Goal: Task Accomplishment & Management: Complete application form

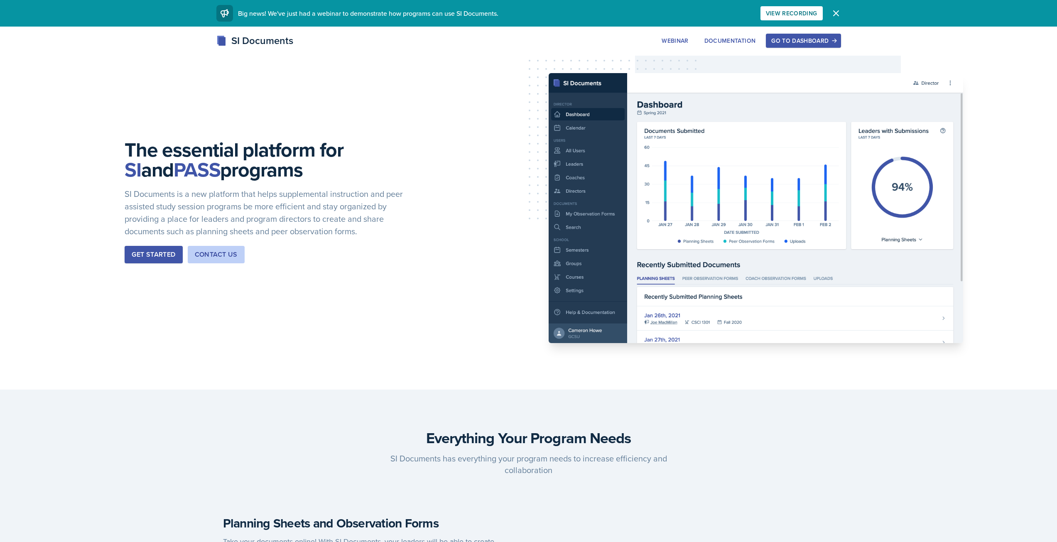
click at [808, 34] on button "Go to Dashboard" at bounding box center [803, 41] width 75 height 14
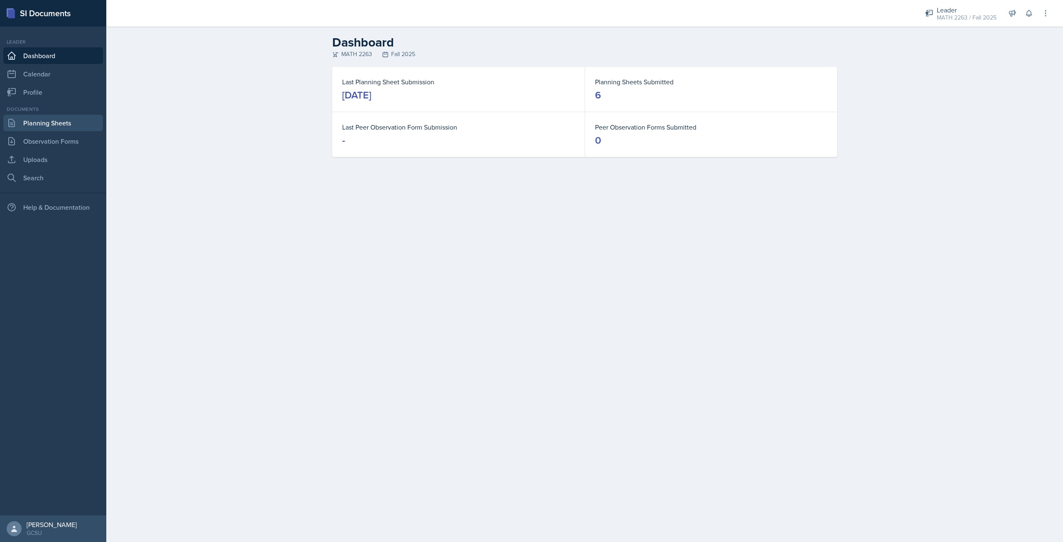
click at [66, 118] on link "Planning Sheets" at bounding box center [53, 123] width 100 height 17
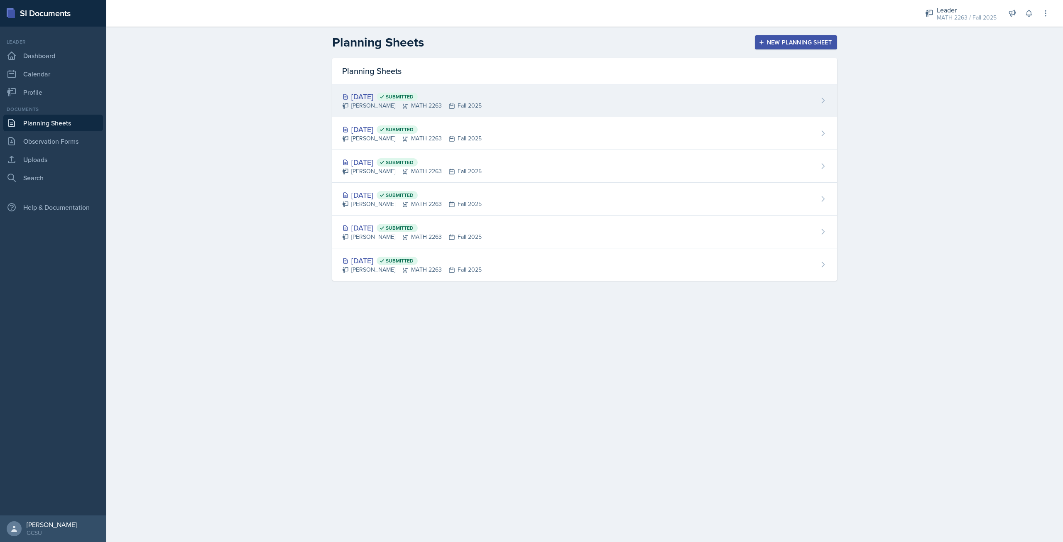
click at [385, 85] on div "Planning Sheets Sep 15th, 2025 Submitted Ashton Mullendore MATH 2263 Fall 2025 …" at bounding box center [584, 169] width 505 height 223
click at [395, 98] on div "Sep 15th, 2025 Submitted" at bounding box center [412, 96] width 140 height 11
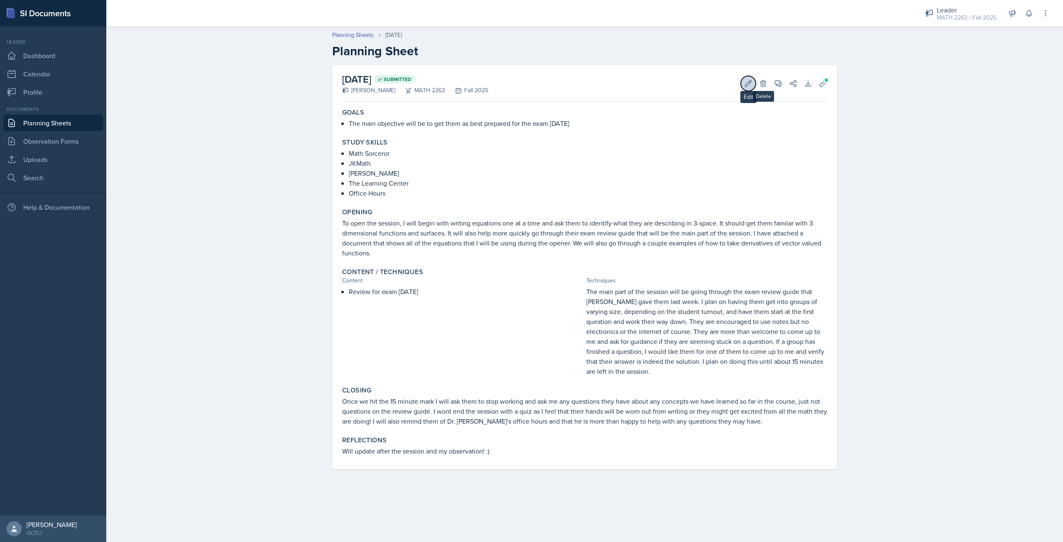
click at [750, 86] on icon at bounding box center [748, 83] width 8 height 8
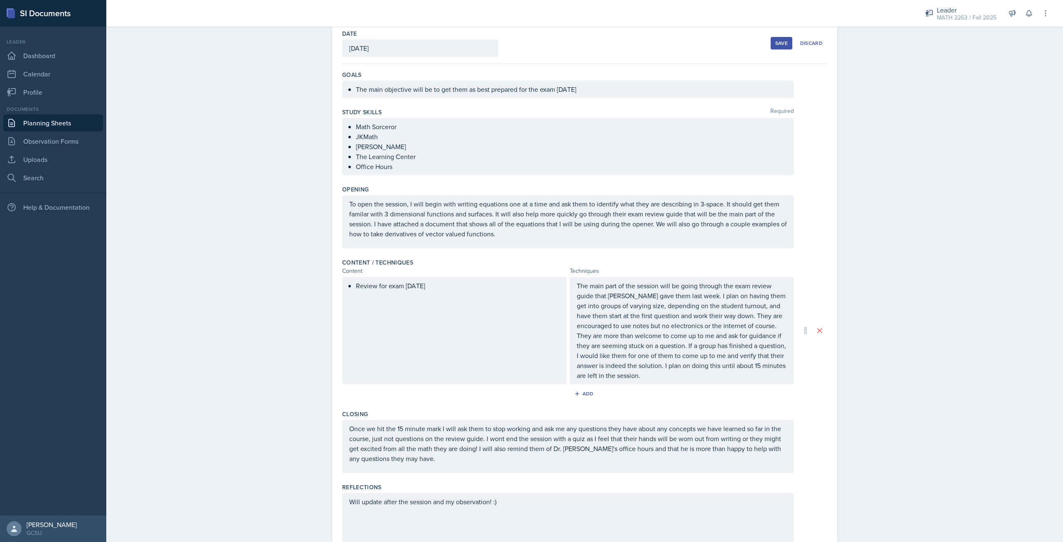
scroll to position [80, 0]
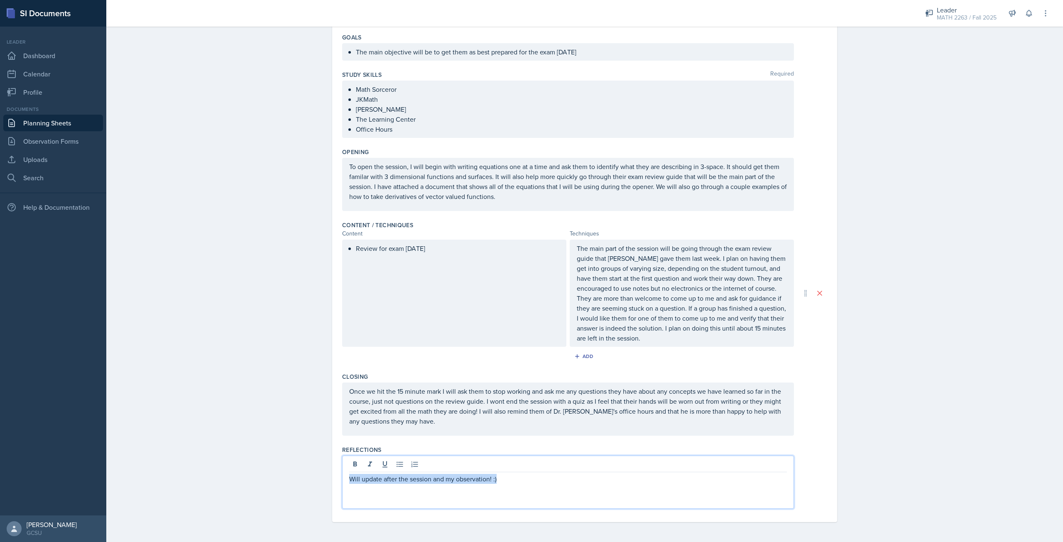
drag, startPoint x: 510, startPoint y: 466, endPoint x: 346, endPoint y: 484, distance: 165.4
click at [346, 484] on div "Will update after the session and my observation! :)" at bounding box center [568, 482] width 452 height 53
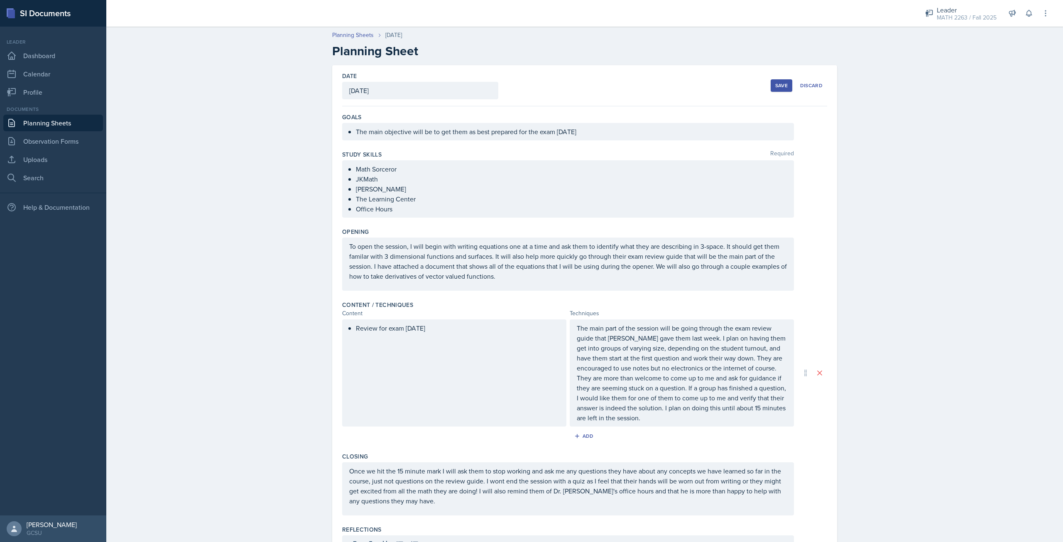
click at [775, 88] on div "Save" at bounding box center [781, 85] width 12 height 7
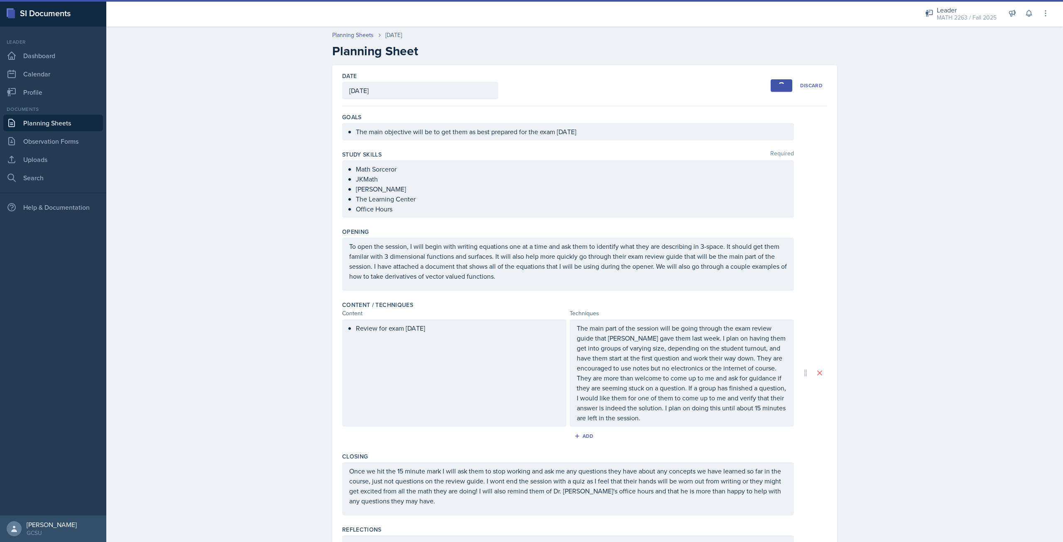
scroll to position [80, 0]
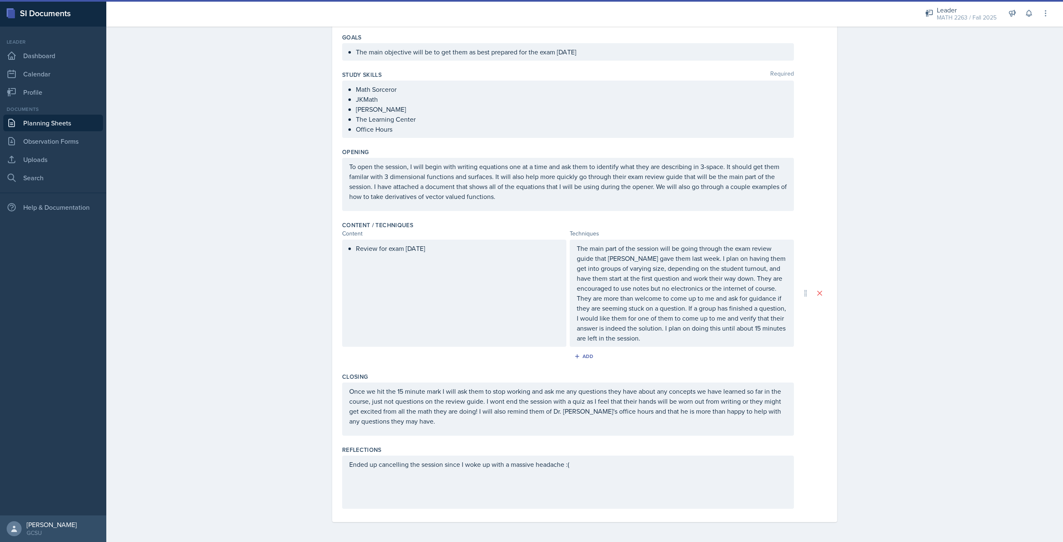
click at [591, 477] on div "Ended up cancelling the session since I woke up with a massive headache :(" at bounding box center [568, 482] width 452 height 53
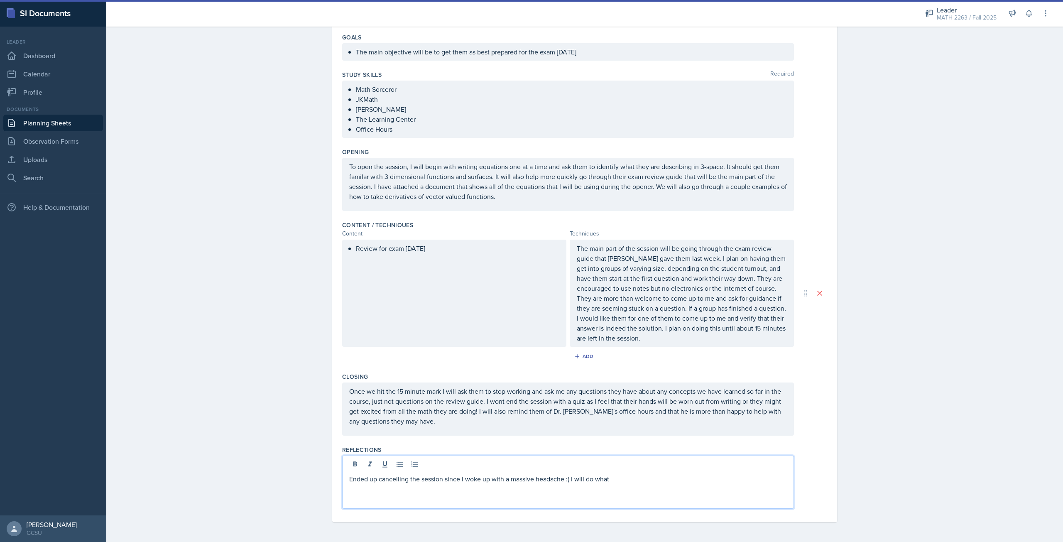
scroll to position [0, 0]
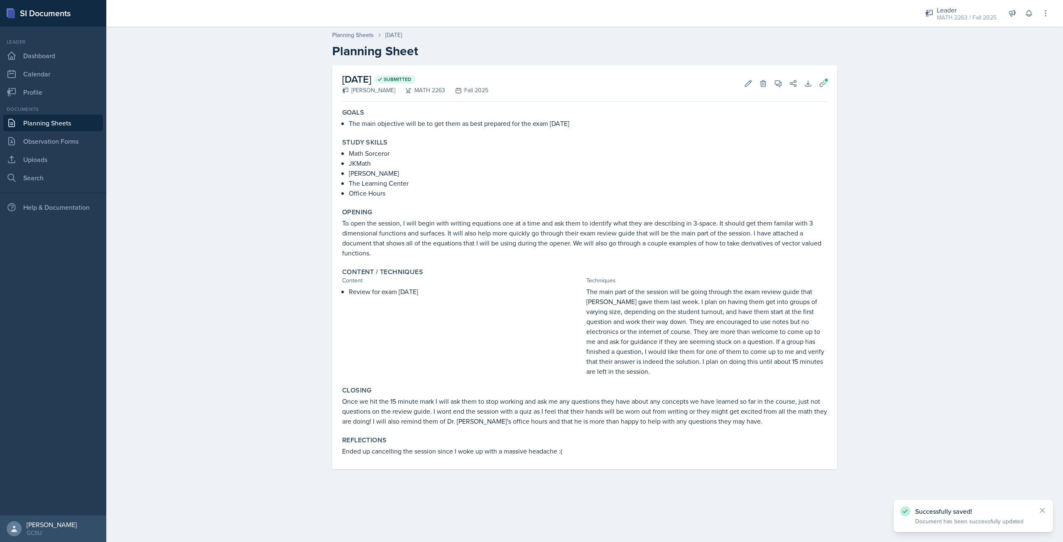
click at [584, 456] on div "Reflections Ended up cancelling the session since I woke up with a massive head…" at bounding box center [585, 446] width 492 height 27
click at [564, 450] on p "Ended up cancelling the session since I woke up with a massive headache :(" at bounding box center [584, 451] width 485 height 10
click at [740, 76] on div "September 15th, 2025 Submitted Ashton Mullendore MATH 2263 Fall 2025 Edit Delet…" at bounding box center [584, 83] width 485 height 37
click at [745, 85] on icon at bounding box center [748, 83] width 6 height 6
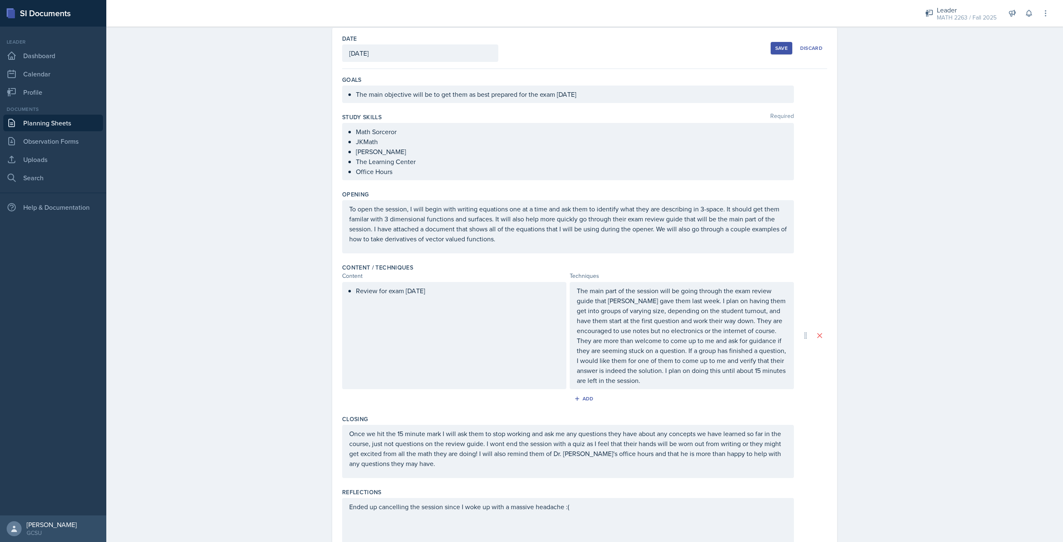
scroll to position [80, 0]
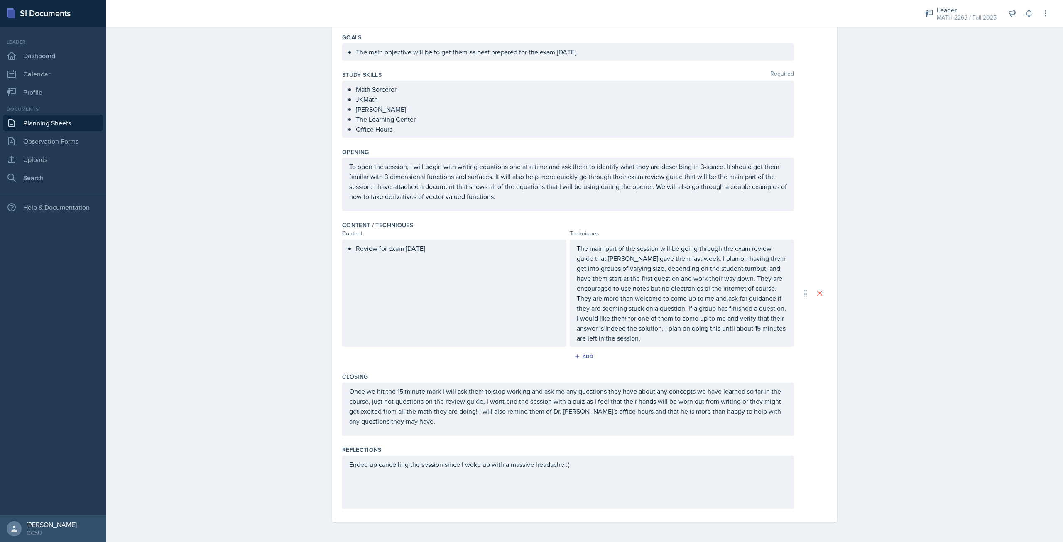
click at [609, 484] on div "Ended up cancelling the session since I woke up with a massive headache :(" at bounding box center [568, 482] width 452 height 53
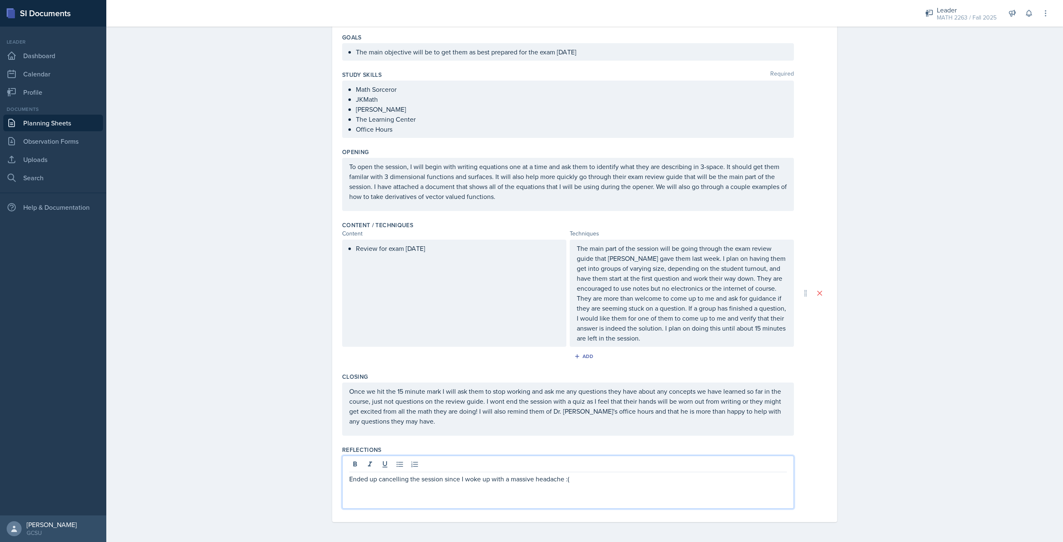
click at [615, 493] on div "Ended up cancelling the session since I woke up with a massive headache :(" at bounding box center [568, 482] width 452 height 53
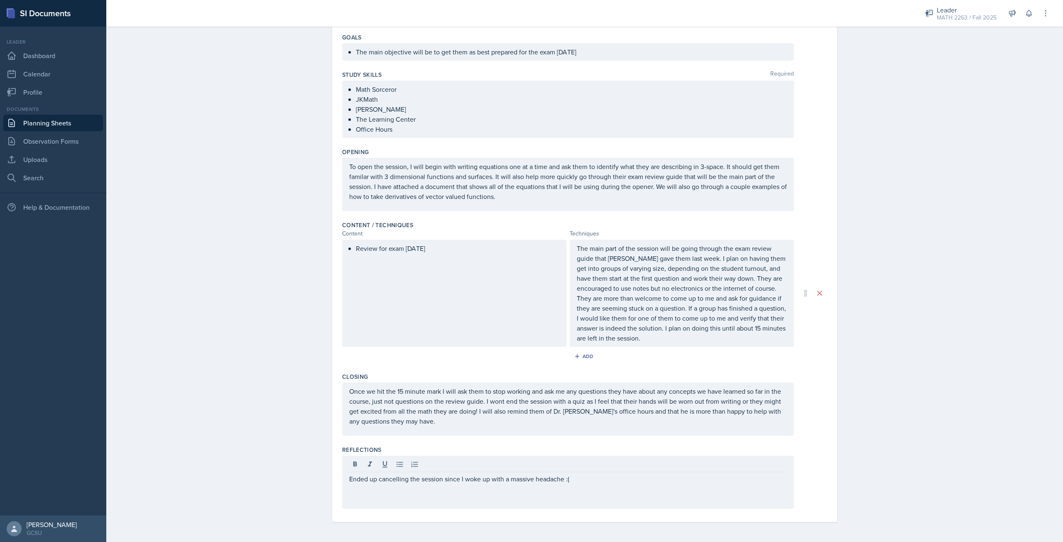
click at [611, 485] on div "Ended up cancelling the session since I woke up with a massive headache :(" at bounding box center [568, 482] width 452 height 53
click at [593, 463] on div at bounding box center [568, 465] width 438 height 14
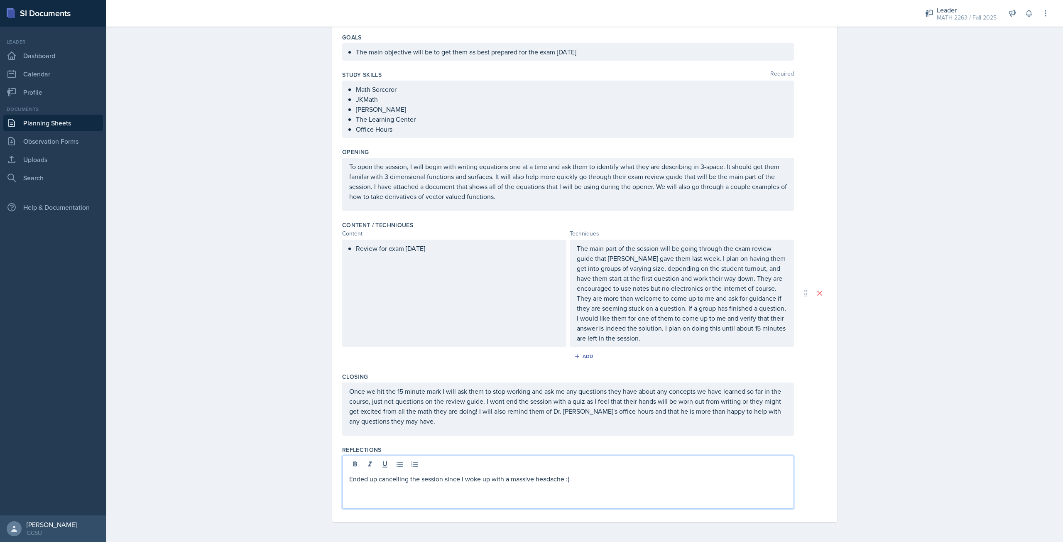
click at [595, 480] on p "Ended up cancelling the session since I woke up with a massive headache :(" at bounding box center [568, 479] width 438 height 10
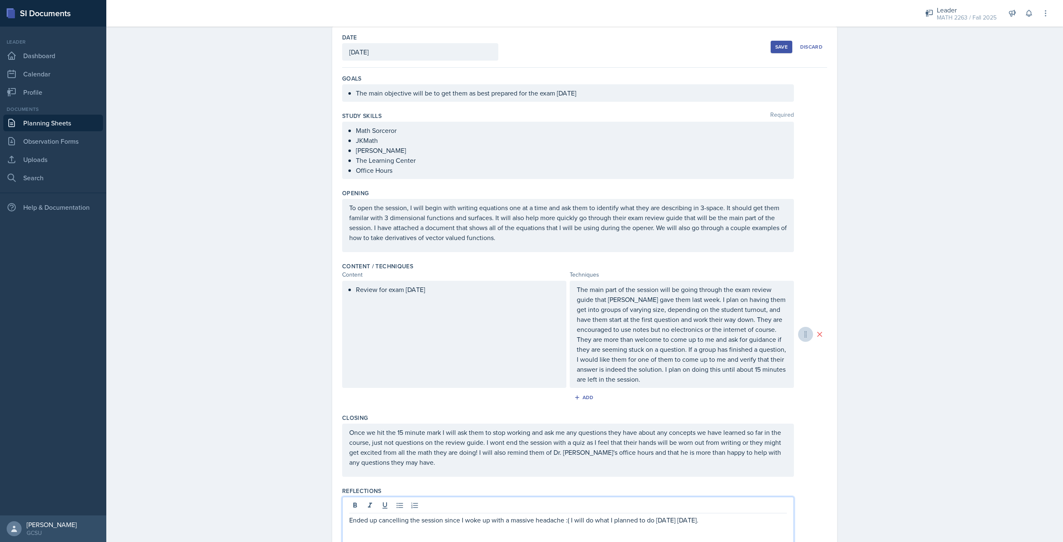
scroll to position [0, 0]
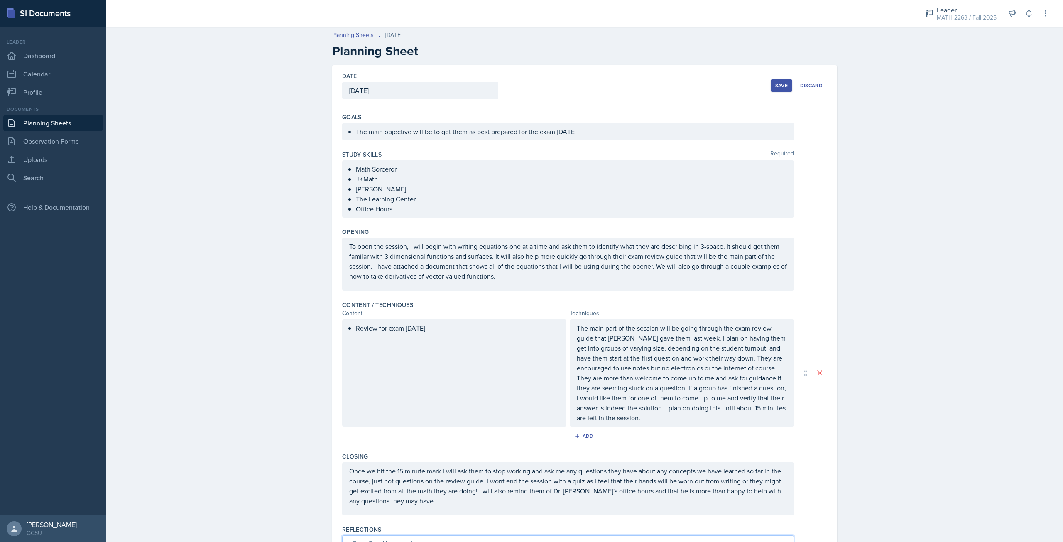
click at [771, 89] on button "Save" at bounding box center [782, 85] width 22 height 12
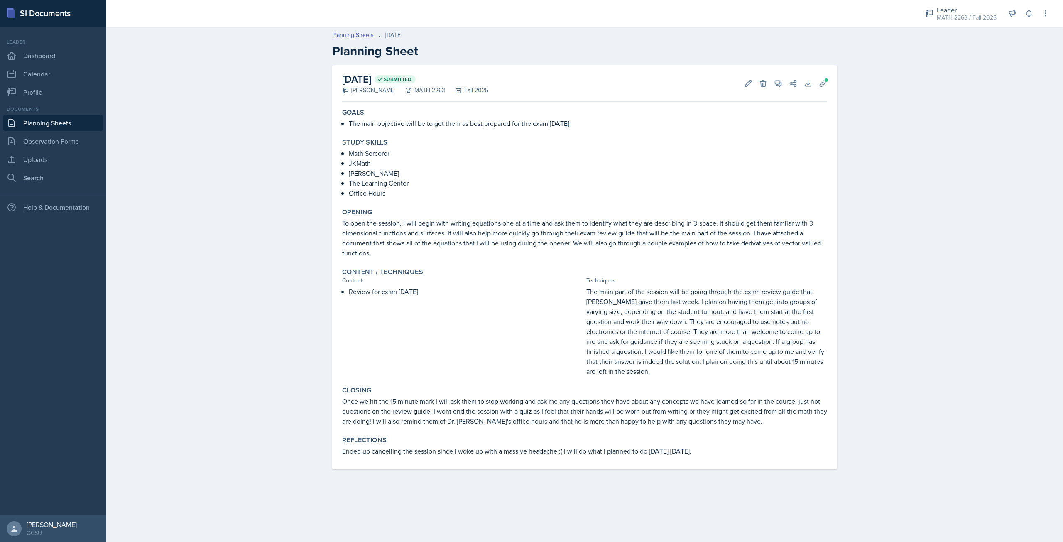
drag, startPoint x: 353, startPoint y: 123, endPoint x: 585, endPoint y: 126, distance: 232.6
click at [585, 126] on p "The main objective will be to get them as best prepared for the exam [DATE]" at bounding box center [588, 123] width 478 height 10
copy p "The main objective will be to get them as best prepared for the exam [DATE]"
drag, startPoint x: 348, startPoint y: 152, endPoint x: 421, endPoint y: 197, distance: 85.8
click at [421, 197] on div "Math Sorceror JKMath Professor Leonard The Learning Center Office Hours" at bounding box center [584, 173] width 485 height 50
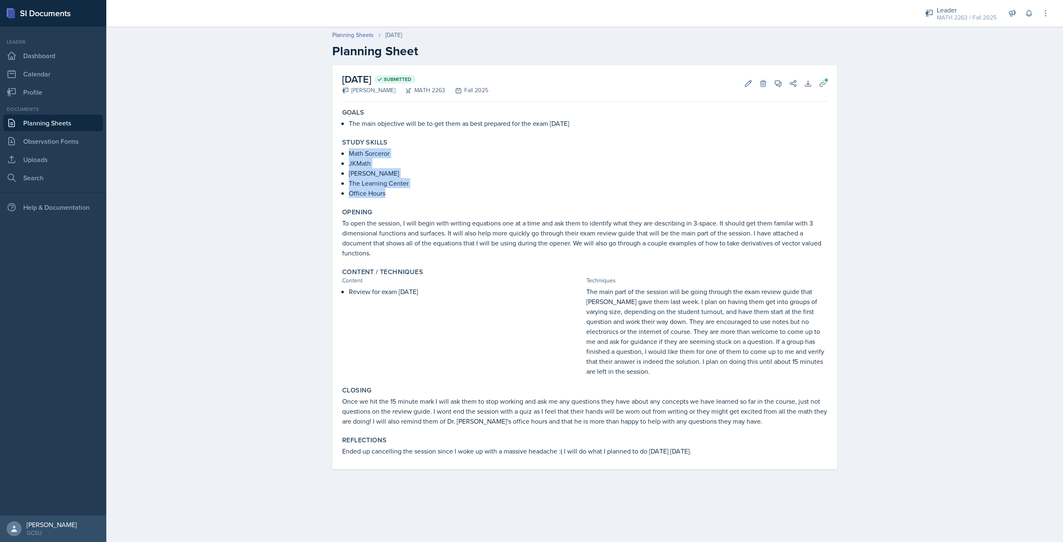
copy ul "Math Sorceror JKMath Professor Leonard The Learning Center Office Hours"
click at [409, 243] on p "To open the session, I will begin with writing equations one at a time and ask …" at bounding box center [584, 238] width 485 height 40
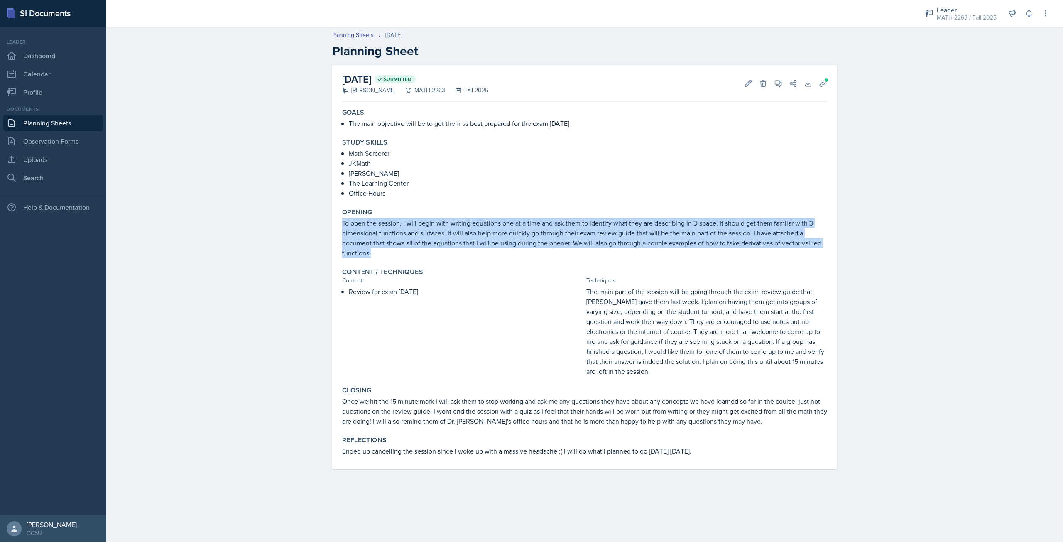
drag, startPoint x: 343, startPoint y: 223, endPoint x: 380, endPoint y: 252, distance: 47.6
click at [380, 252] on p "To open the session, I will begin with writing equations one at a time and ask …" at bounding box center [584, 238] width 485 height 40
copy p "To open the session, I will begin with writing equations one at a time and ask …"
drag, startPoint x: 349, startPoint y: 290, endPoint x: 441, endPoint y: 294, distance: 92.3
click at [441, 294] on p "Review for exam [DATE]" at bounding box center [466, 292] width 234 height 10
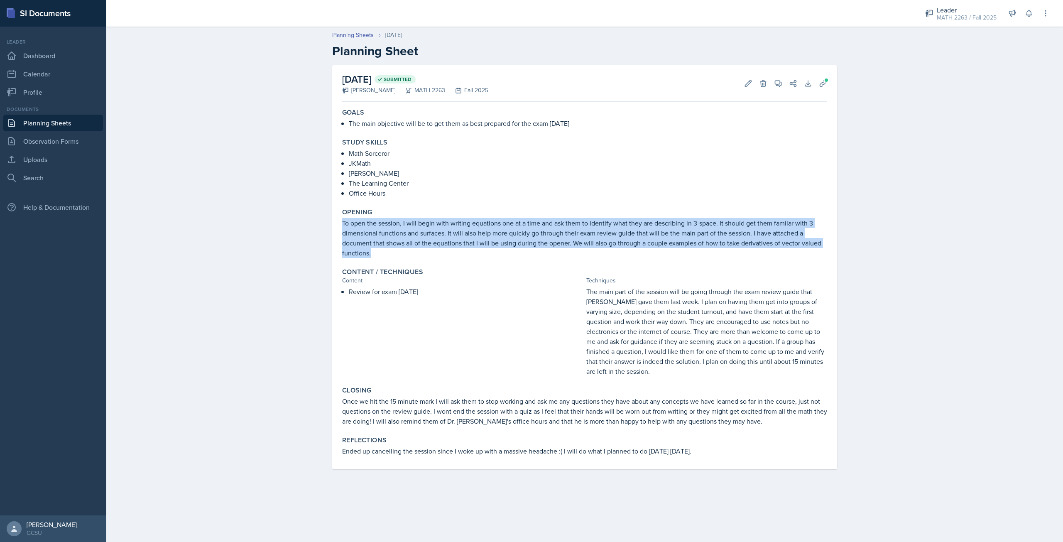
copy p "Review for exam [DATE]"
drag, startPoint x: 596, startPoint y: 294, endPoint x: 676, endPoint y: 379, distance: 117.2
click at [676, 379] on div "Content / Techniques Content Techniques Review for exam on Thursday The main pa…" at bounding box center [585, 322] width 492 height 115
copy p "The main part of the session will be going through the exam review guide that […"
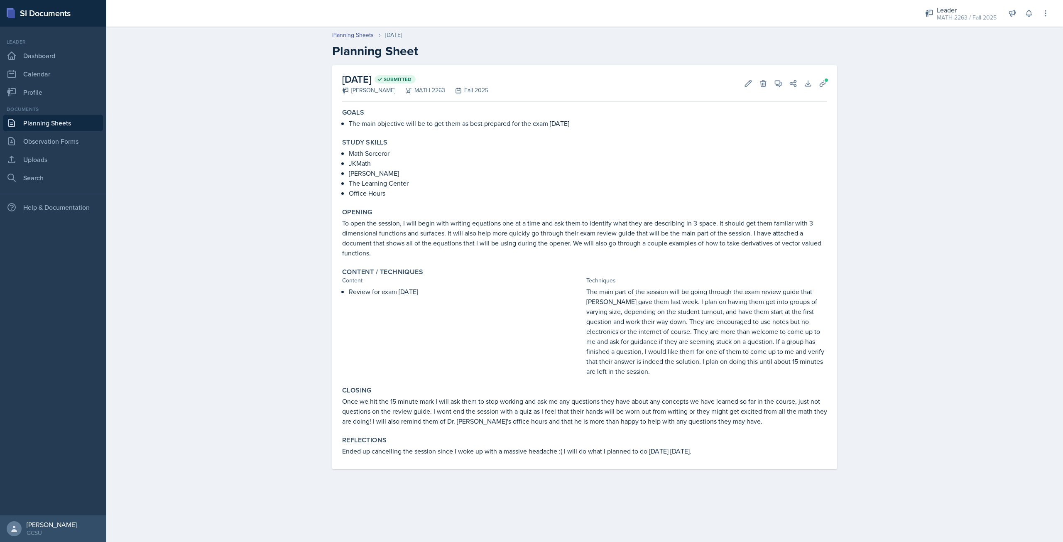
click at [524, 354] on div "Review for exam [DATE]" at bounding box center [462, 332] width 241 height 90
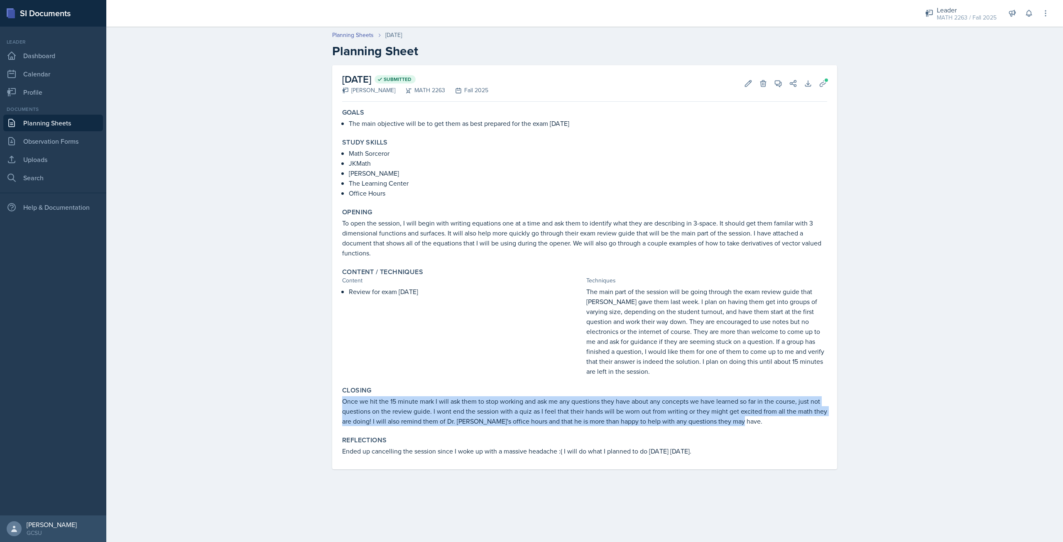
drag, startPoint x: 343, startPoint y: 400, endPoint x: 743, endPoint y: 422, distance: 401.4
click at [743, 422] on p "Once we hit the 15 minute mark I will ask them to stop working and ask me any q…" at bounding box center [584, 411] width 485 height 30
copy p "Once we hit the 15 minute mark I will ask them to stop working and ask me any q…"
click at [56, 59] on link "Dashboard" at bounding box center [53, 55] width 100 height 17
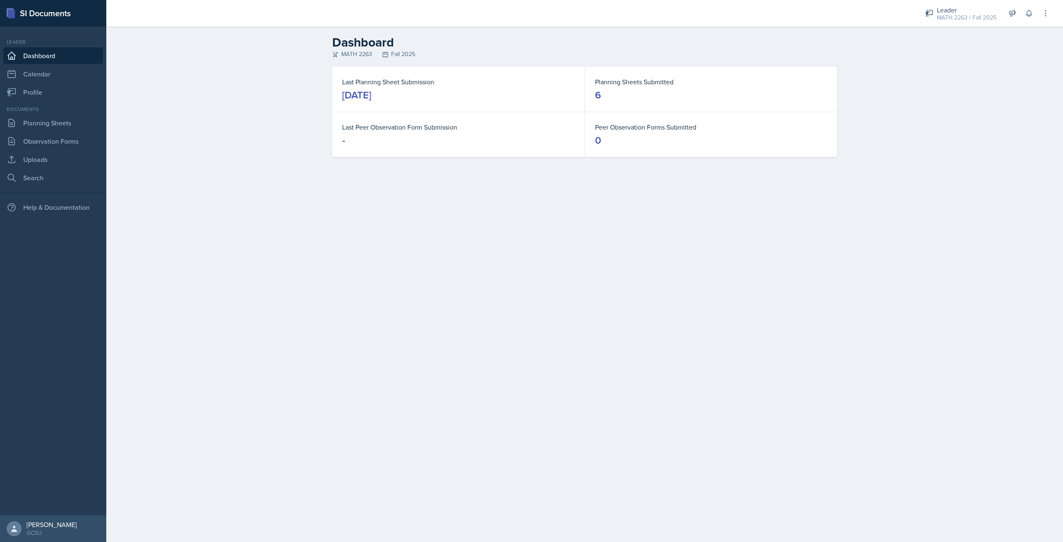
click at [56, 59] on link "Dashboard" at bounding box center [53, 55] width 100 height 17
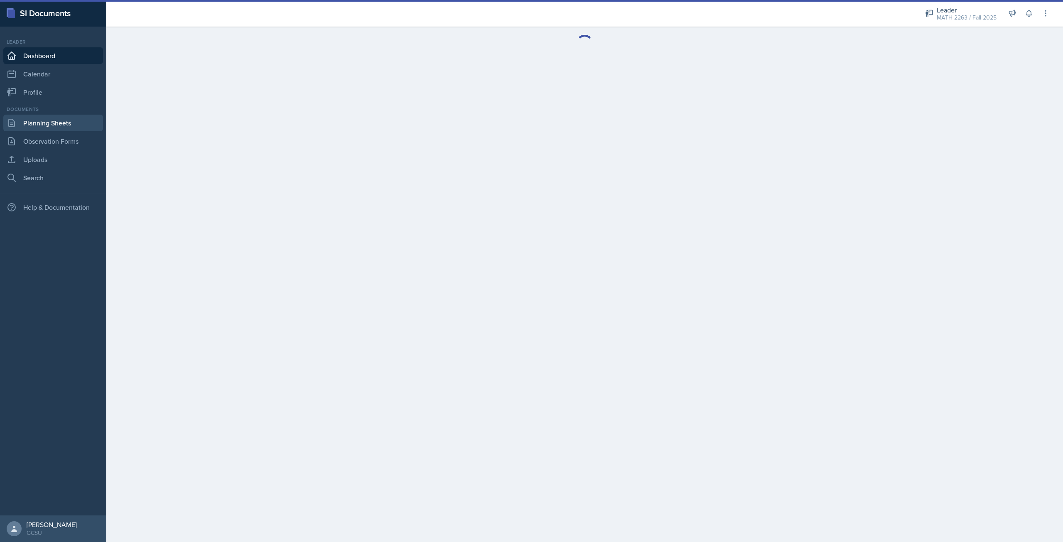
click at [31, 124] on link "Planning Sheets" at bounding box center [53, 123] width 100 height 17
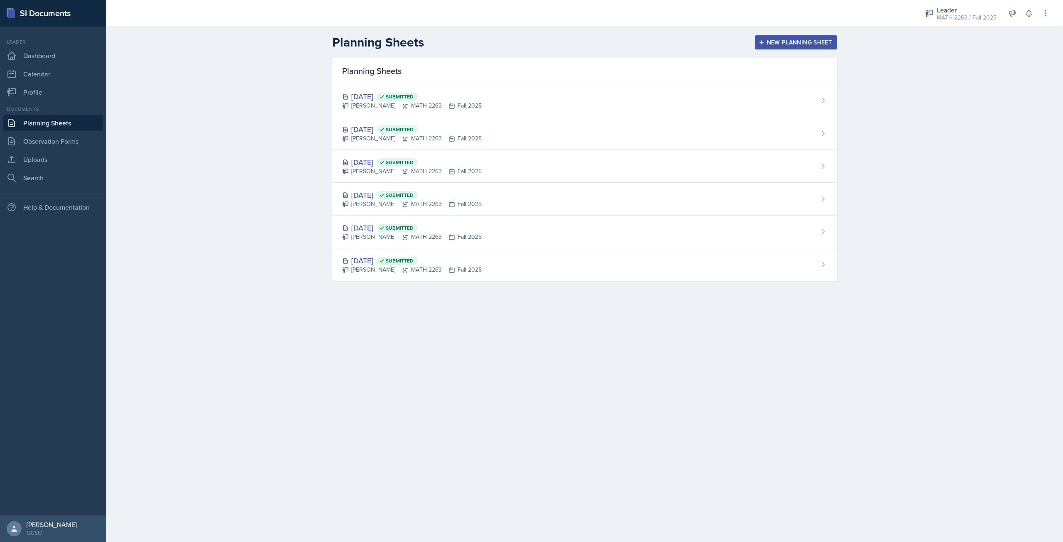
click at [757, 44] on button "New Planning Sheet" at bounding box center [796, 42] width 82 height 14
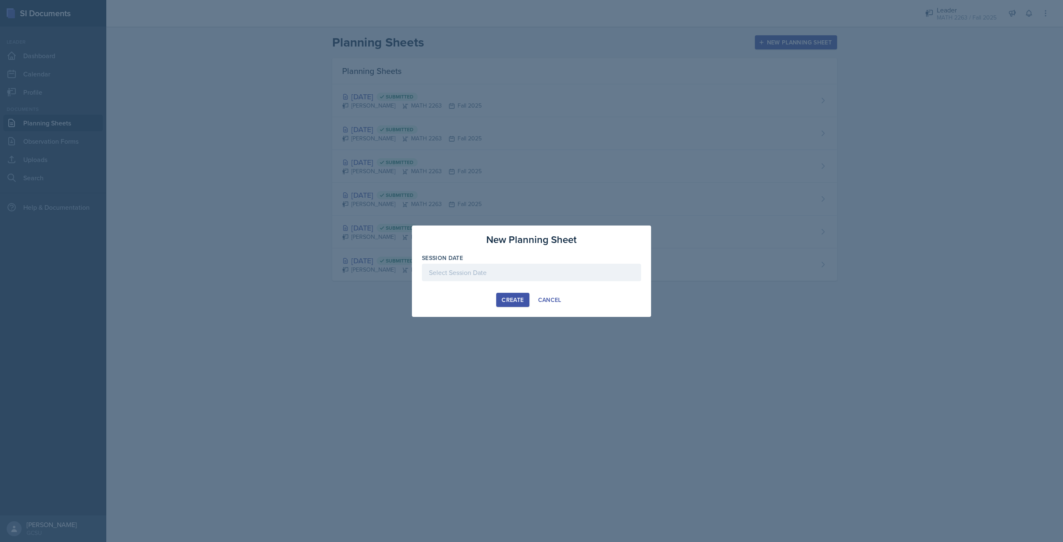
click at [497, 269] on div at bounding box center [531, 272] width 219 height 17
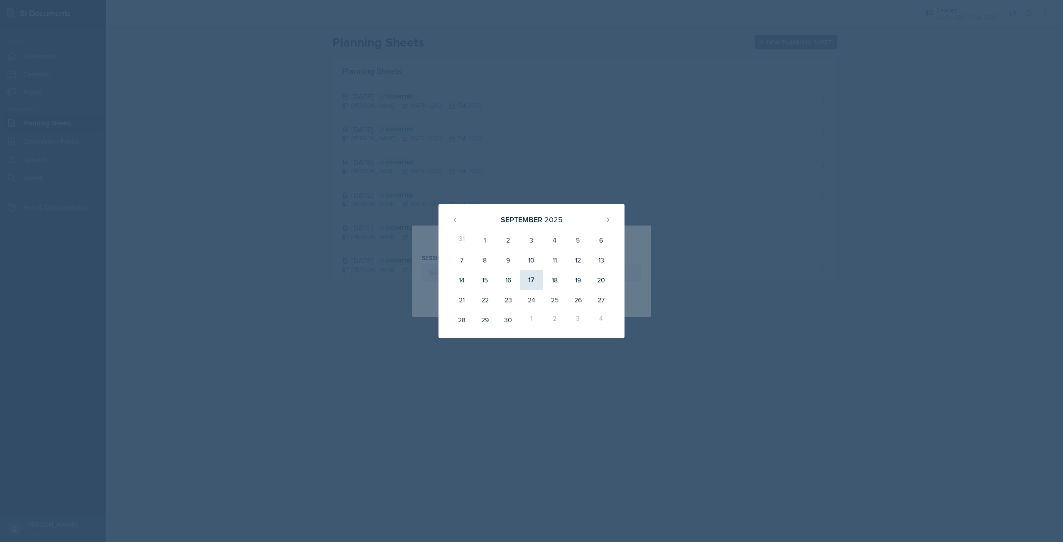
click at [533, 275] on div "17" at bounding box center [531, 280] width 23 height 20
type input "[DATE]"
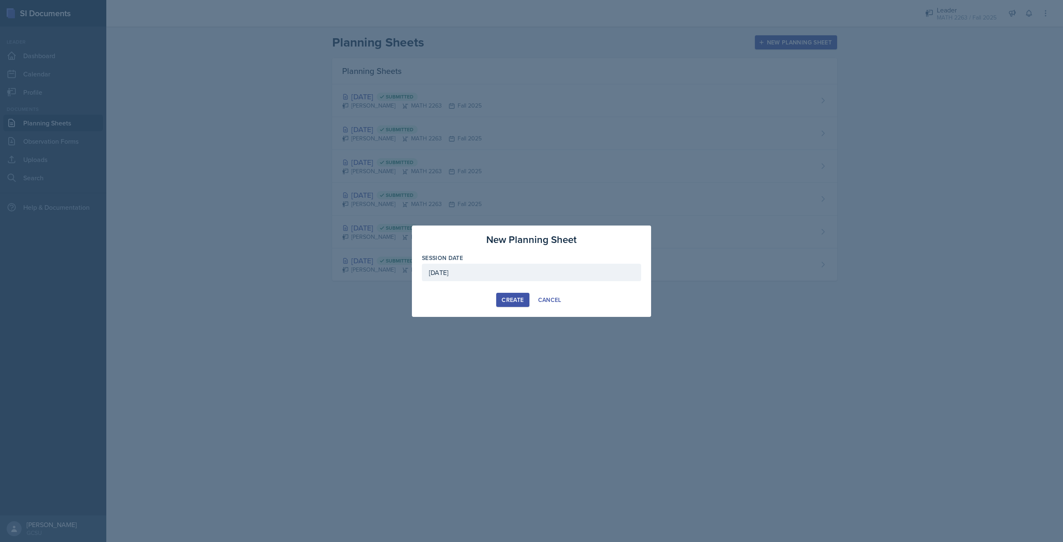
click at [511, 294] on button "Create" at bounding box center [512, 300] width 33 height 14
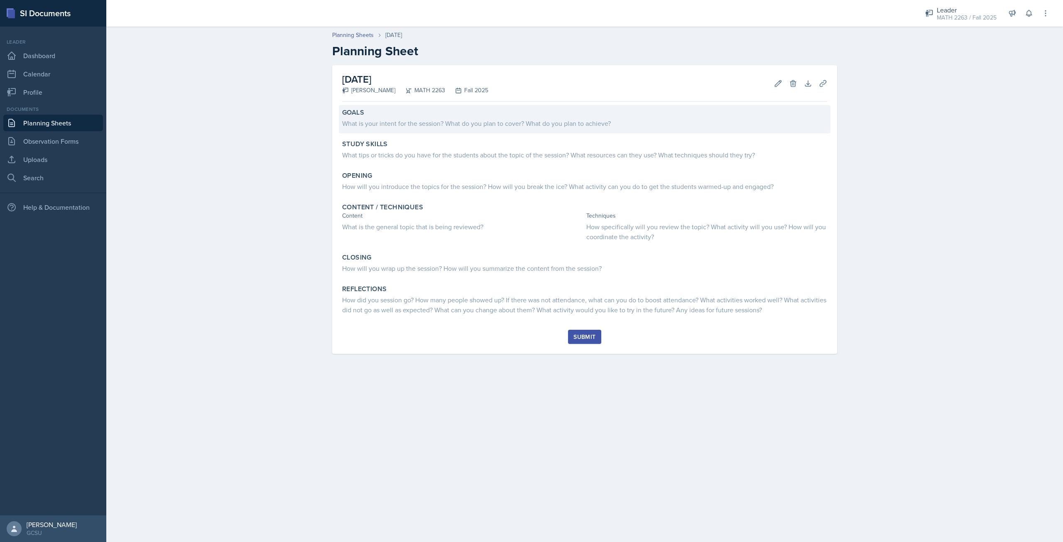
click at [476, 127] on div "What is your intent for the session? What do you plan to cover? What do you pla…" at bounding box center [584, 123] width 485 height 10
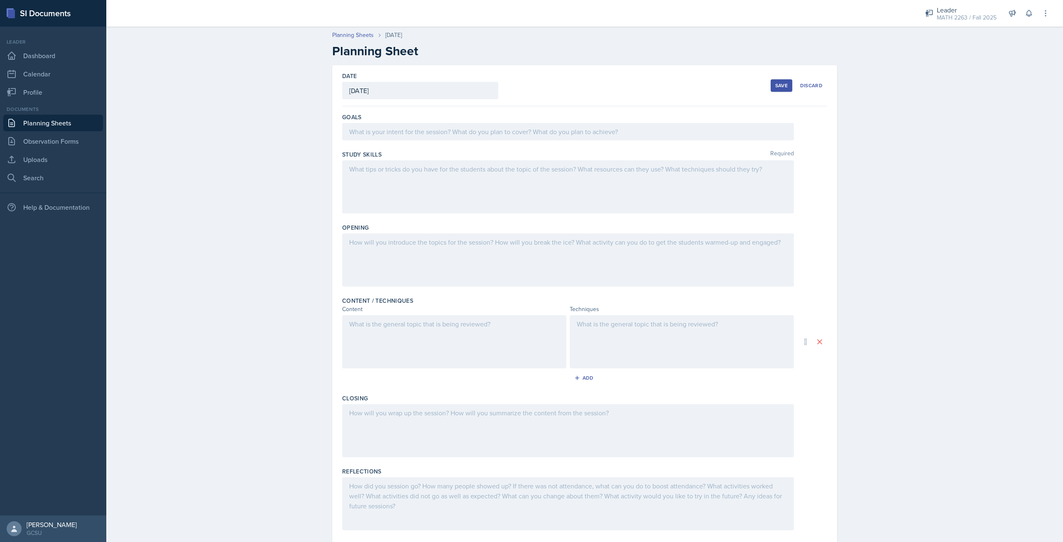
click at [473, 136] on div at bounding box center [568, 131] width 452 height 17
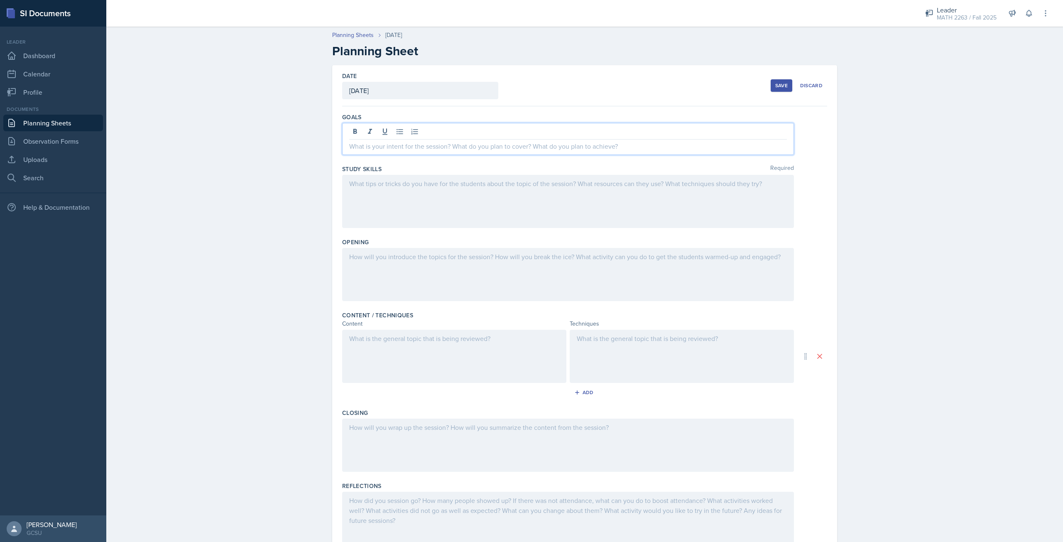
click at [468, 142] on p at bounding box center [568, 146] width 438 height 10
paste div
click at [562, 147] on p "The main objective will be to get them as best prepared for the exam on [DATE]" at bounding box center [571, 146] width 431 height 10
click at [474, 187] on div at bounding box center [568, 201] width 452 height 53
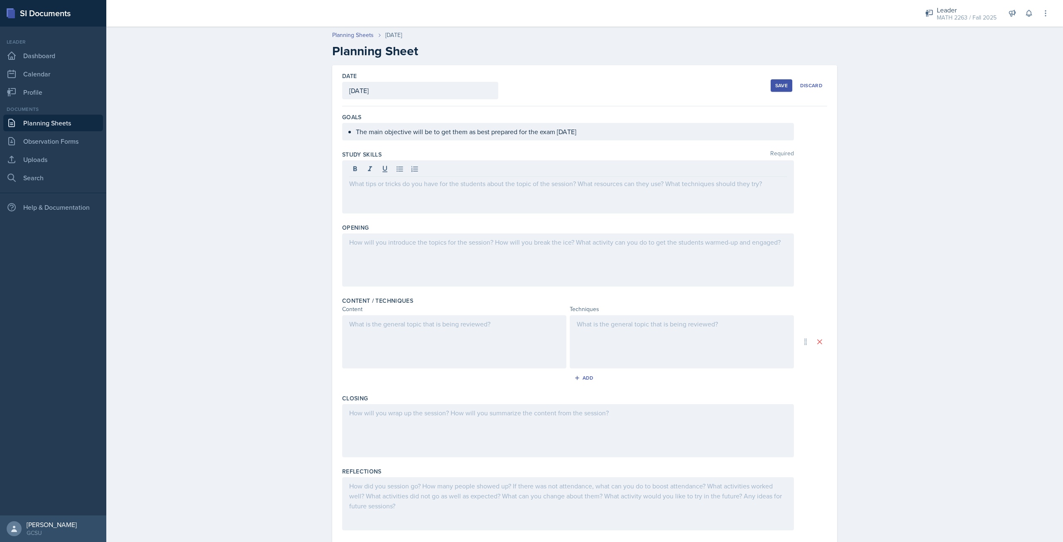
click at [360, 196] on div at bounding box center [568, 186] width 452 height 53
drag, startPoint x: 357, startPoint y: 196, endPoint x: 542, endPoint y: 252, distance: 193.2
click at [542, 252] on div at bounding box center [568, 259] width 452 height 53
click at [350, 176] on div at bounding box center [568, 186] width 452 height 53
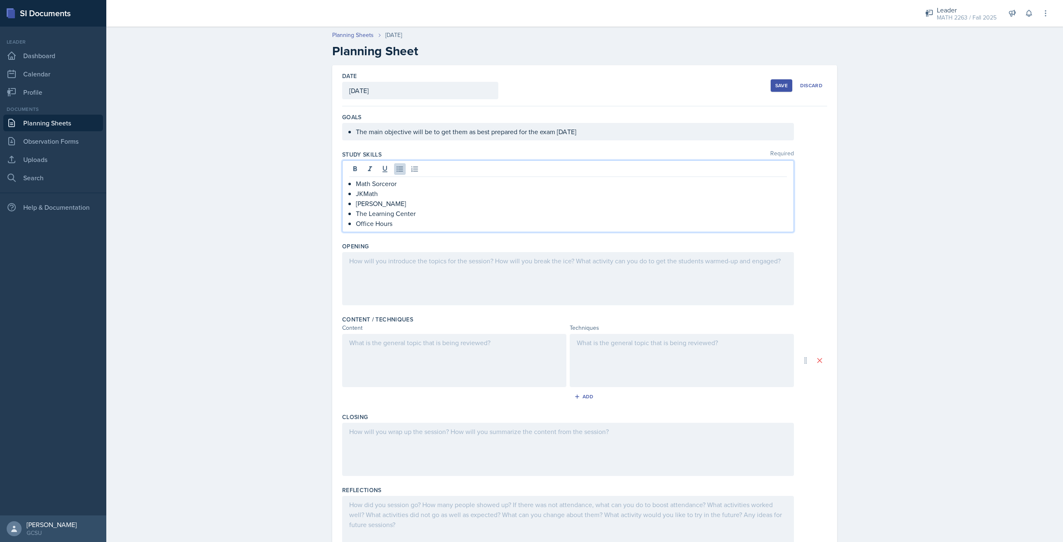
click at [385, 274] on div at bounding box center [568, 278] width 452 height 53
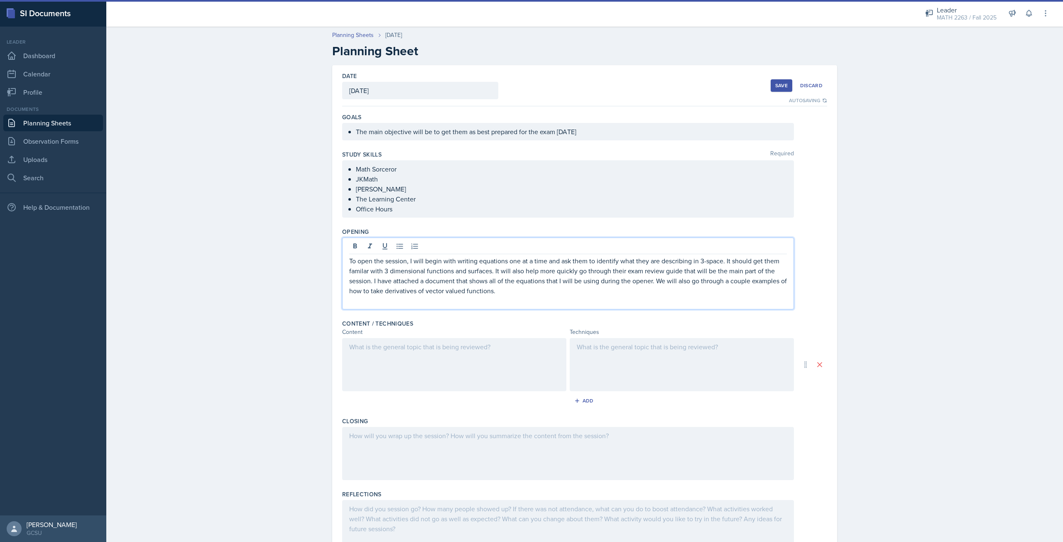
click at [461, 331] on div "Content" at bounding box center [454, 332] width 224 height 9
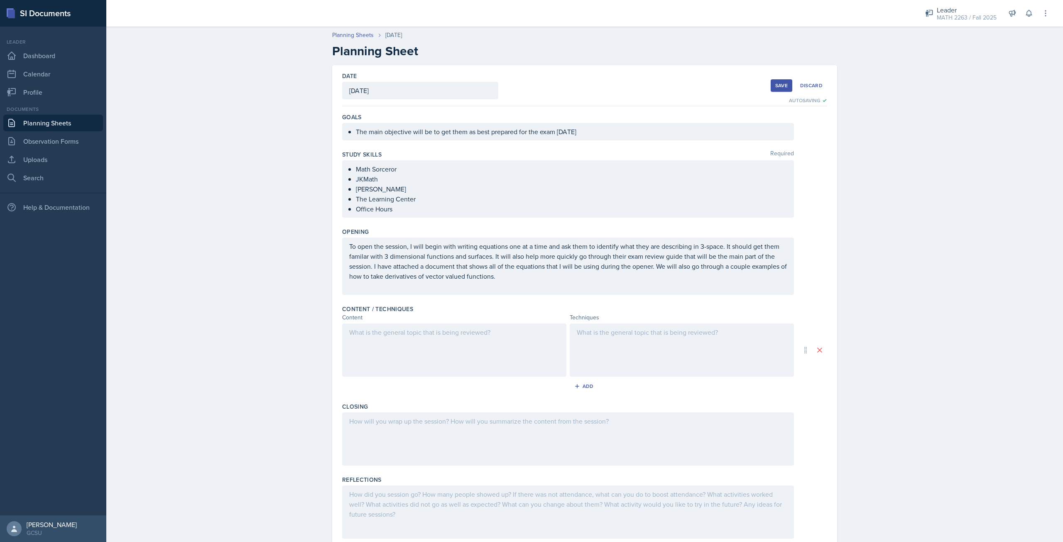
click at [448, 342] on div at bounding box center [454, 349] width 224 height 53
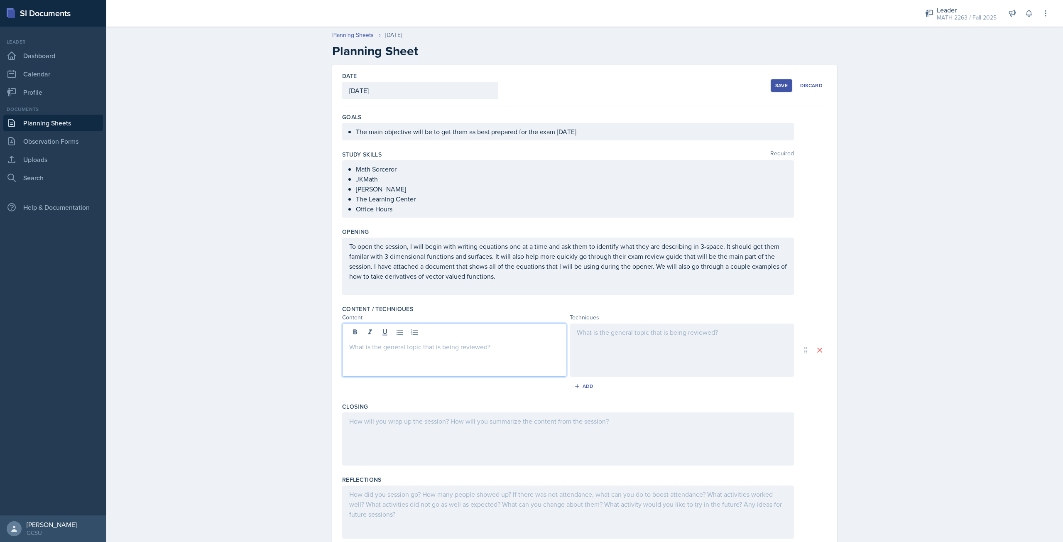
paste div
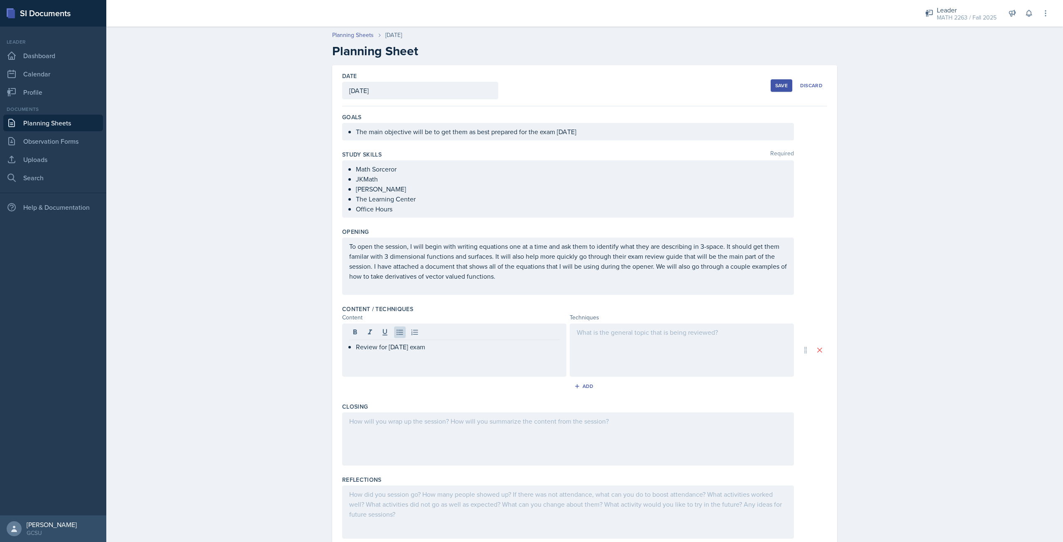
click at [581, 355] on div at bounding box center [682, 349] width 224 height 53
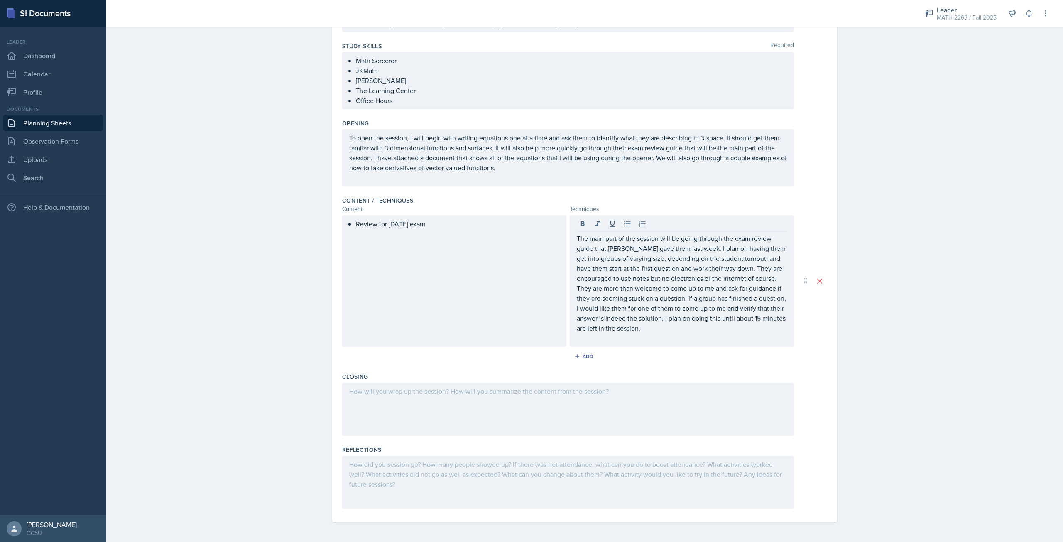
click at [485, 412] on div at bounding box center [568, 408] width 452 height 53
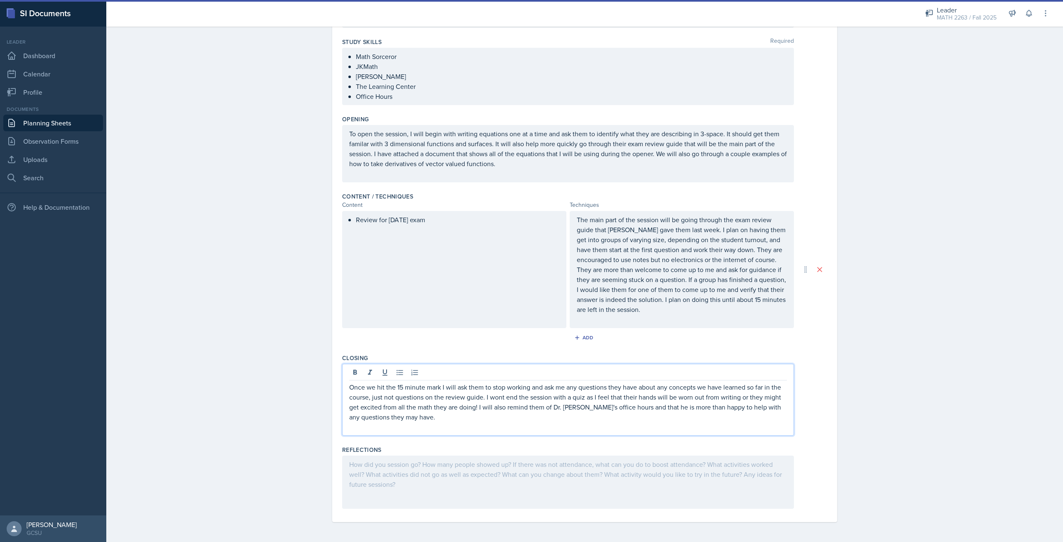
click at [418, 472] on div at bounding box center [568, 482] width 452 height 53
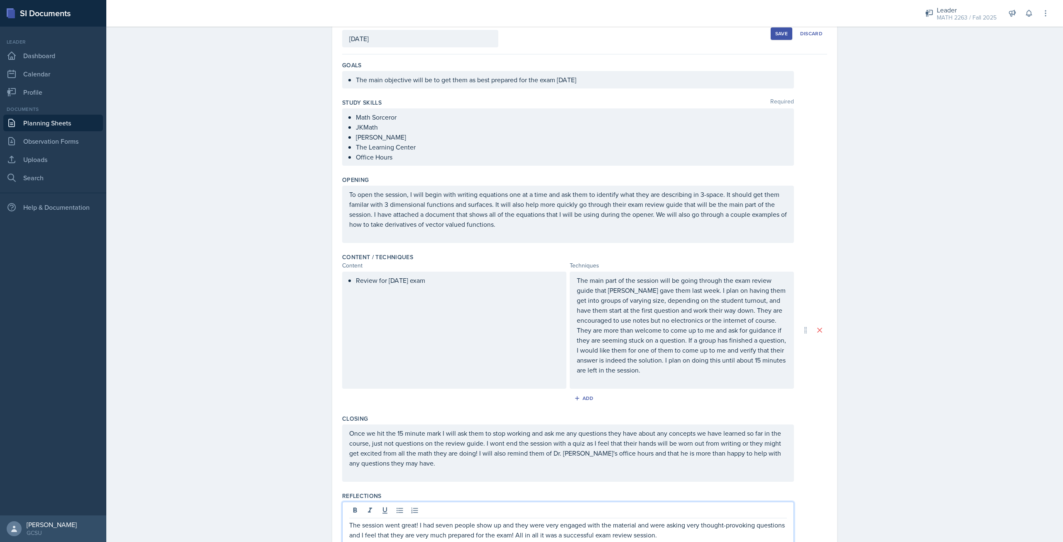
scroll to position [0, 0]
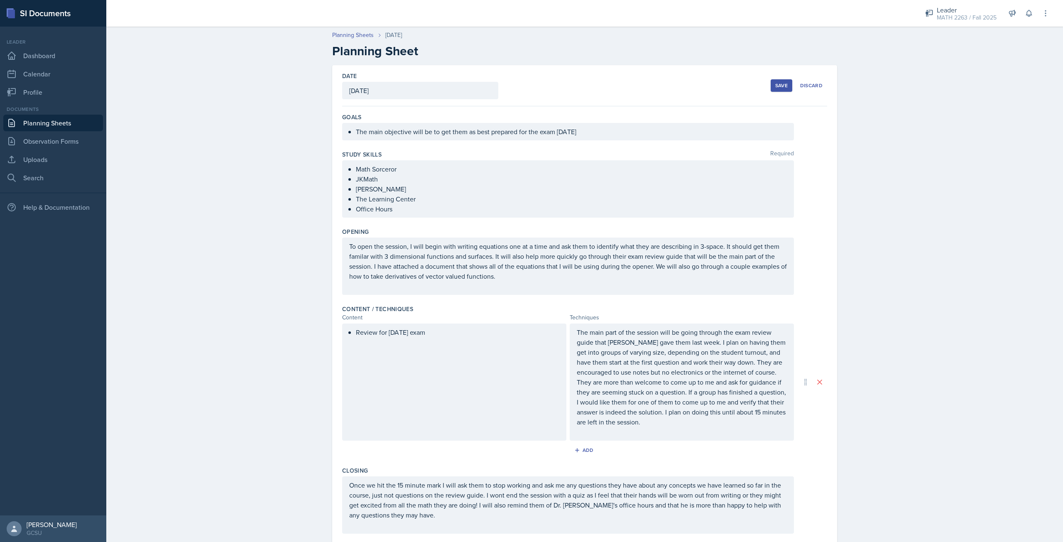
click at [784, 88] on div "Save" at bounding box center [781, 85] width 12 height 7
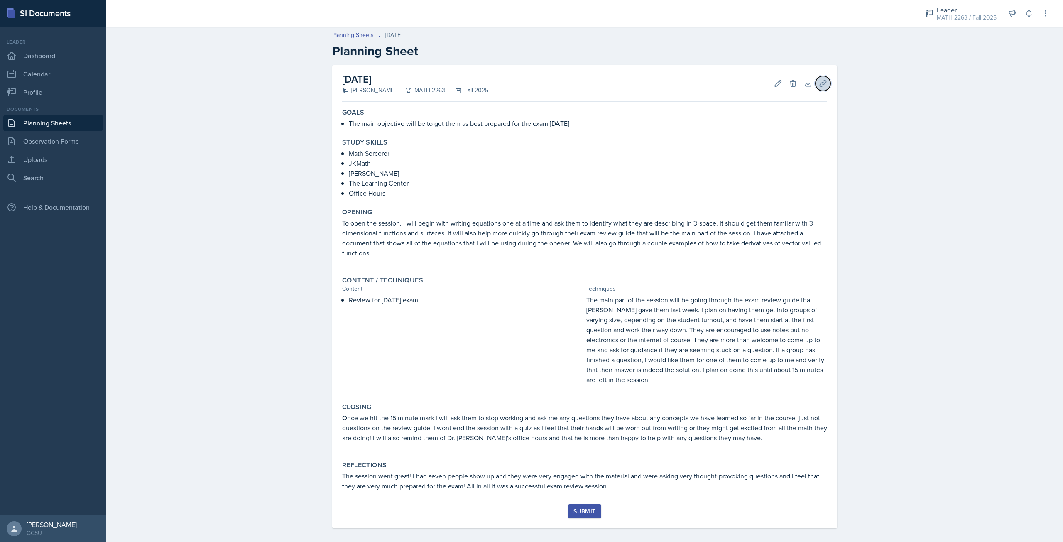
click at [826, 87] on button "Uploads" at bounding box center [823, 83] width 15 height 15
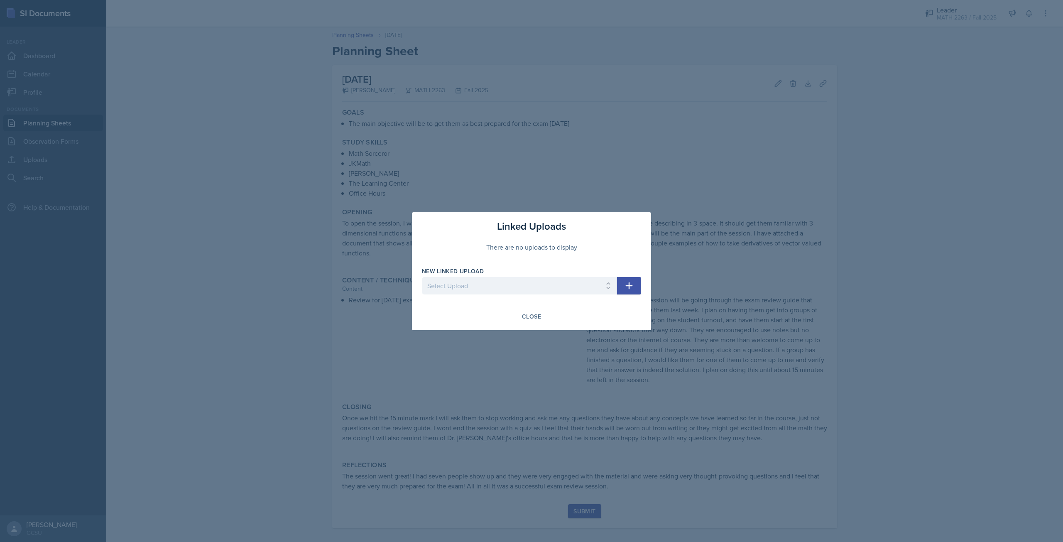
click at [630, 285] on icon "button" at bounding box center [629, 285] width 7 height 7
click at [600, 292] on select "Select Upload Calc 3 Exam Opener Review Questions" at bounding box center [519, 285] width 195 height 17
select select "66e6d65e-439d-470c-9d24-e2336906f007"
click at [422, 277] on select "Select Upload Calc 3 Exam Opener Review Questions" at bounding box center [519, 285] width 195 height 17
click at [630, 292] on button "button" at bounding box center [629, 285] width 24 height 17
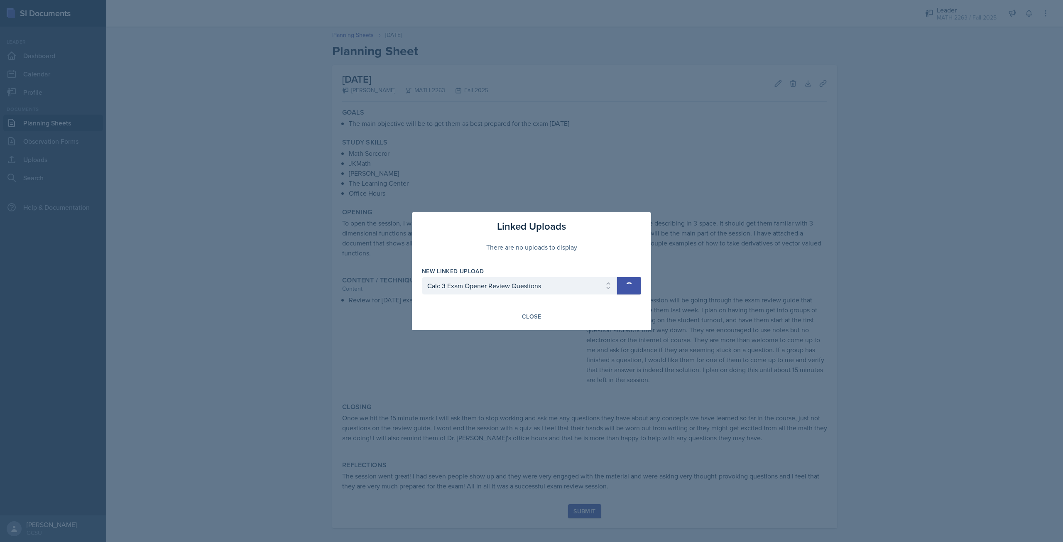
select select
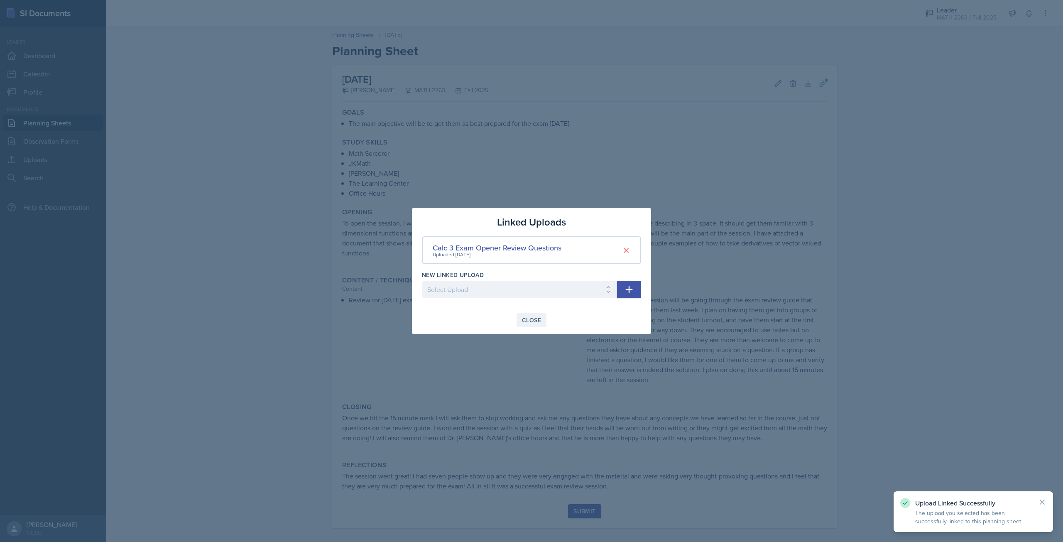
click at [540, 320] on button "Close" at bounding box center [532, 320] width 30 height 14
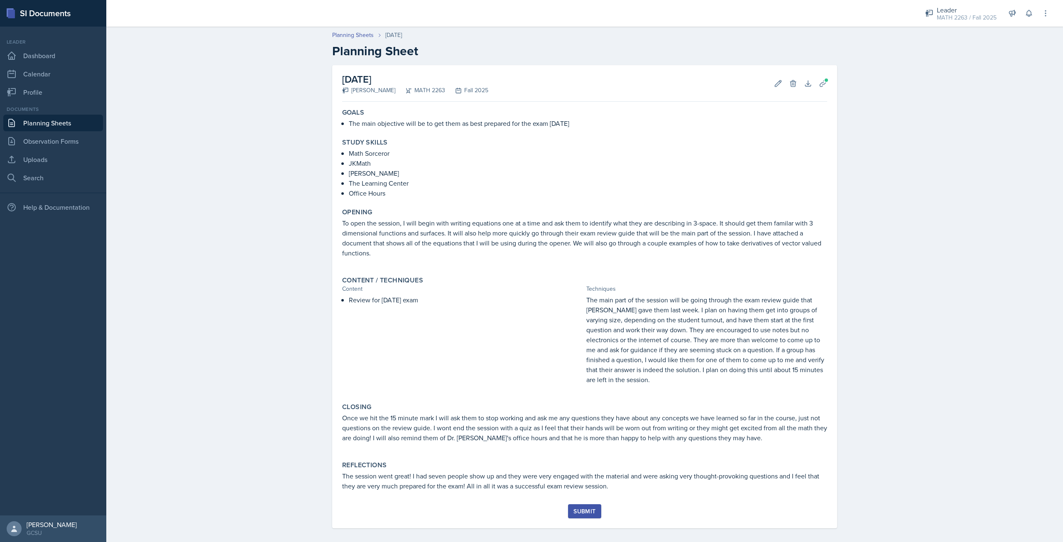
click at [573, 511] on div "Submit" at bounding box center [584, 511] width 22 height 7
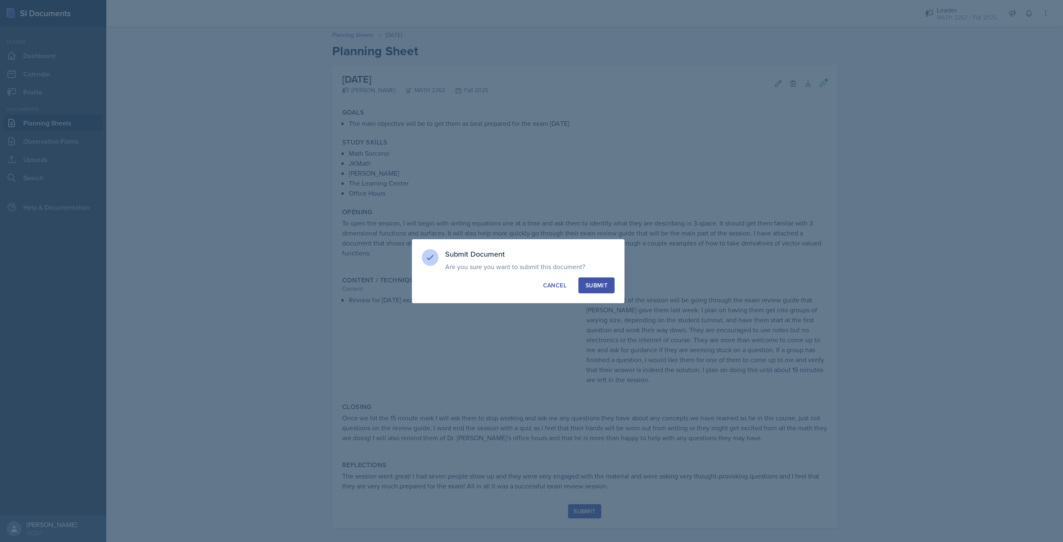
click at [600, 292] on button "Submit" at bounding box center [596, 285] width 36 height 16
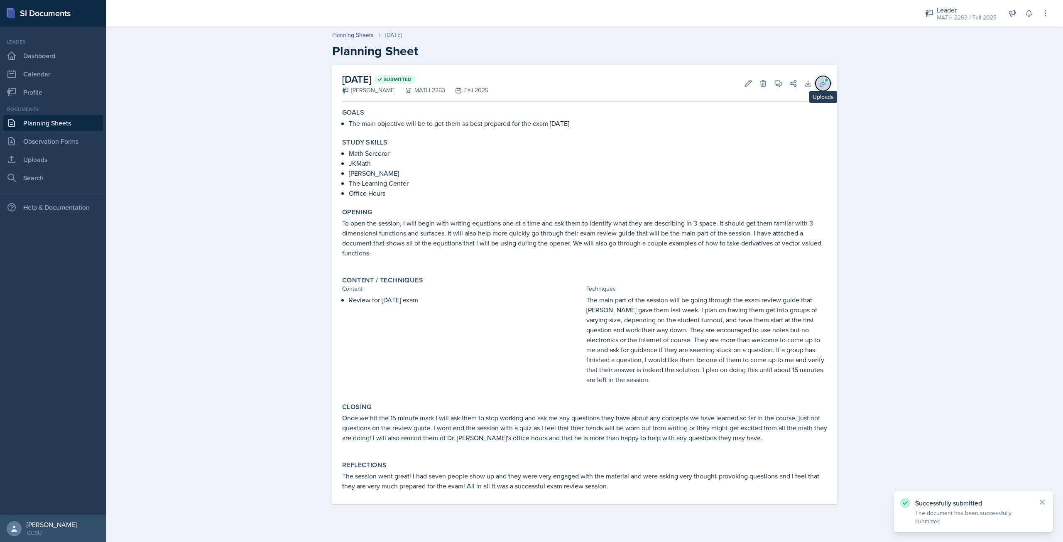
click at [824, 82] on icon at bounding box center [823, 83] width 8 height 8
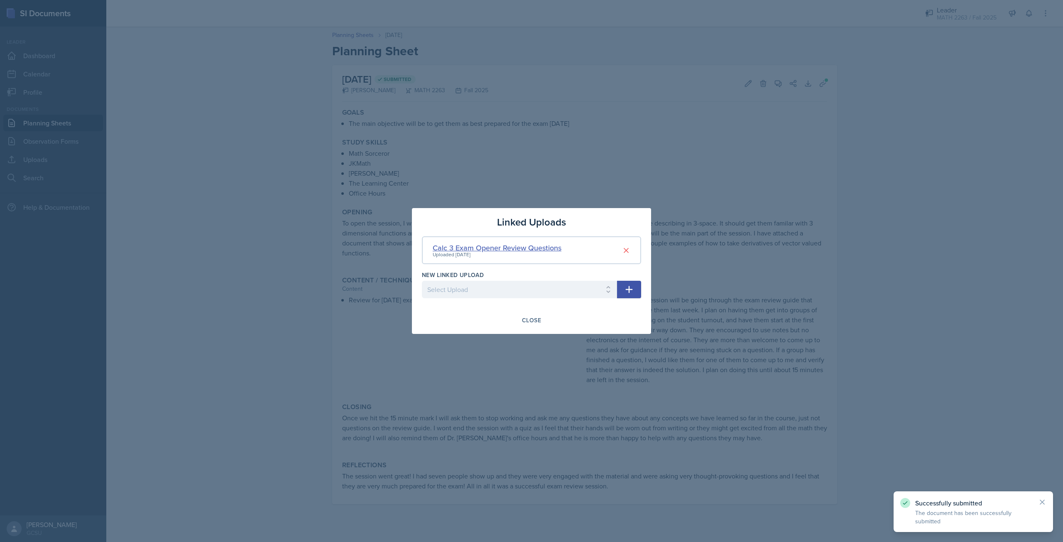
click at [542, 245] on div "Calc 3 Exam Opener Review Questions" at bounding box center [497, 247] width 129 height 11
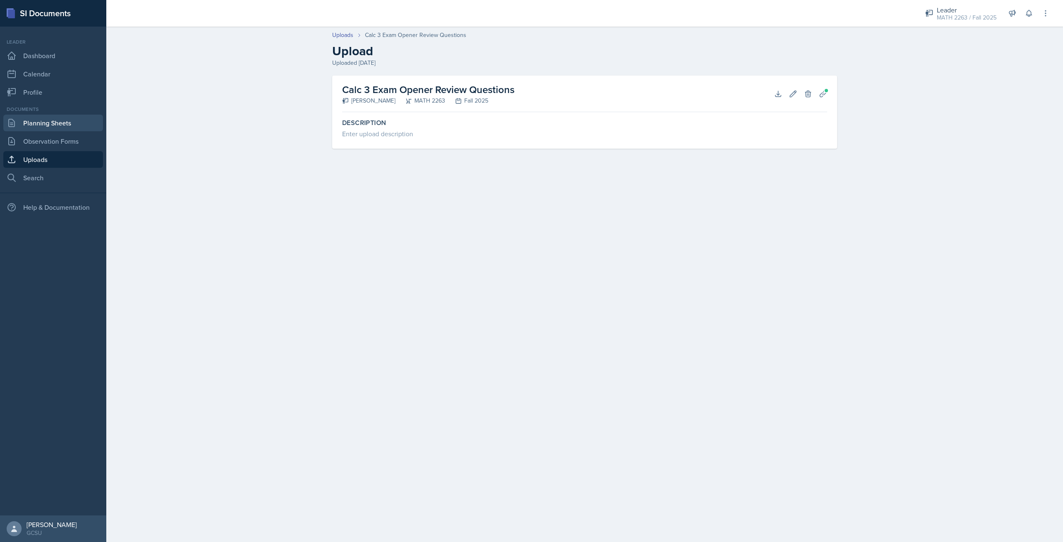
click at [71, 126] on link "Planning Sheets" at bounding box center [53, 123] width 100 height 17
